Goal: Check status

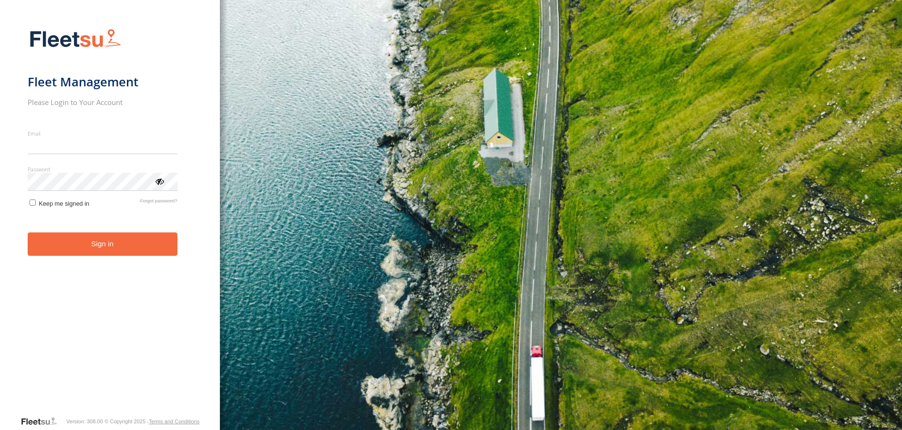
type input "**********"
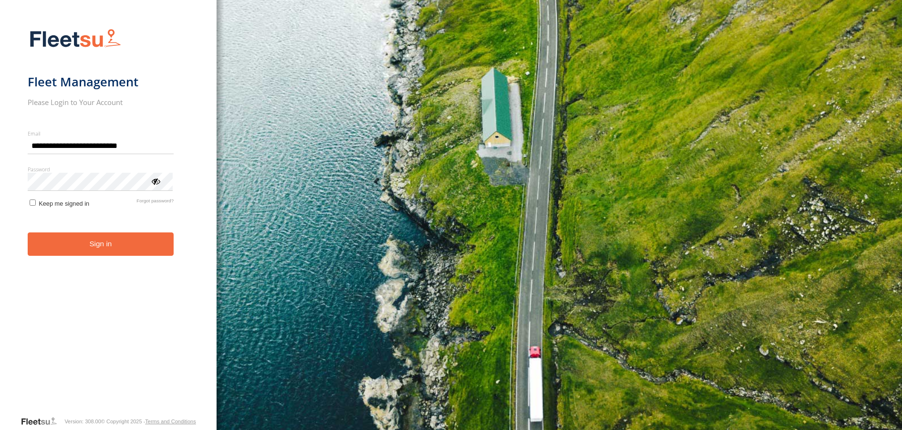
click at [101, 255] on button "Sign in" at bounding box center [101, 243] width 146 height 23
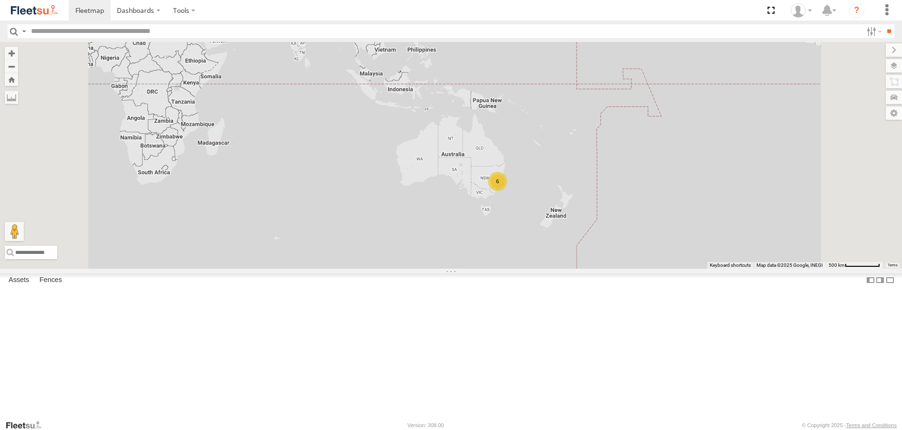
click at [667, 178] on div "6" at bounding box center [451, 155] width 902 height 226
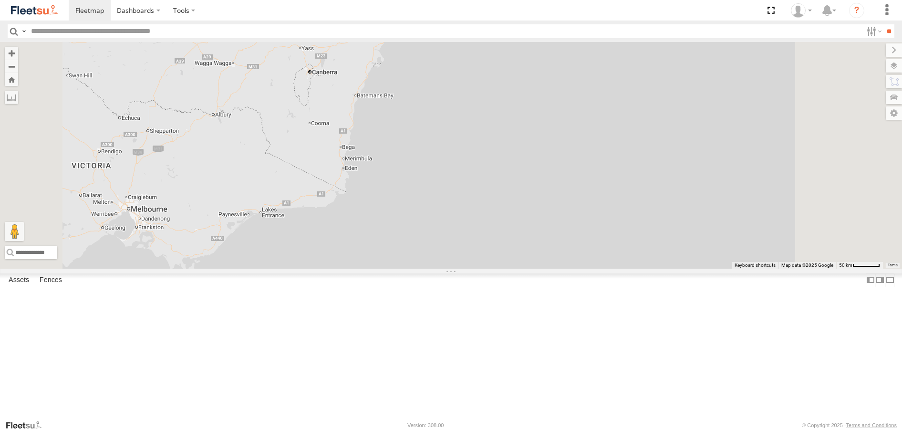
drag, startPoint x: 521, startPoint y: 142, endPoint x: 574, endPoint y: 297, distance: 163.7
click at [574, 268] on div at bounding box center [451, 155] width 902 height 226
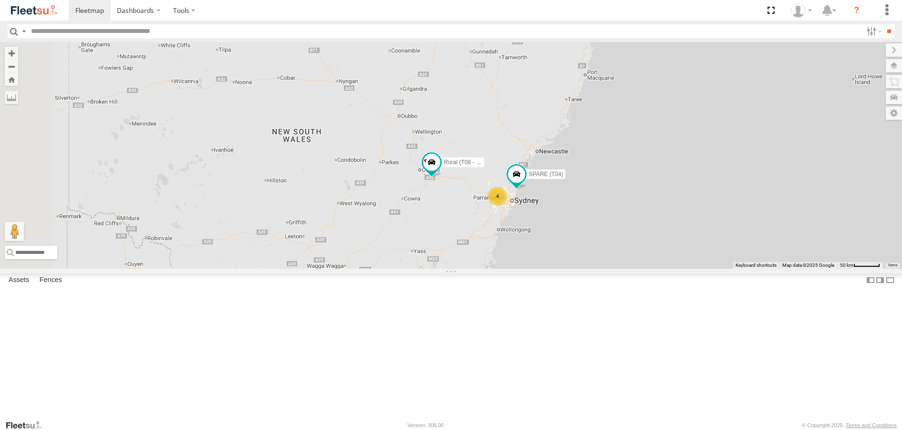
drag, startPoint x: 503, startPoint y: 208, endPoint x: 574, endPoint y: 305, distance: 120.6
click at [574, 268] on div "4 Rural (T08 - [PERSON_NAME]) SPARE (T04)" at bounding box center [451, 155] width 902 height 226
